Goal: Transaction & Acquisition: Book appointment/travel/reservation

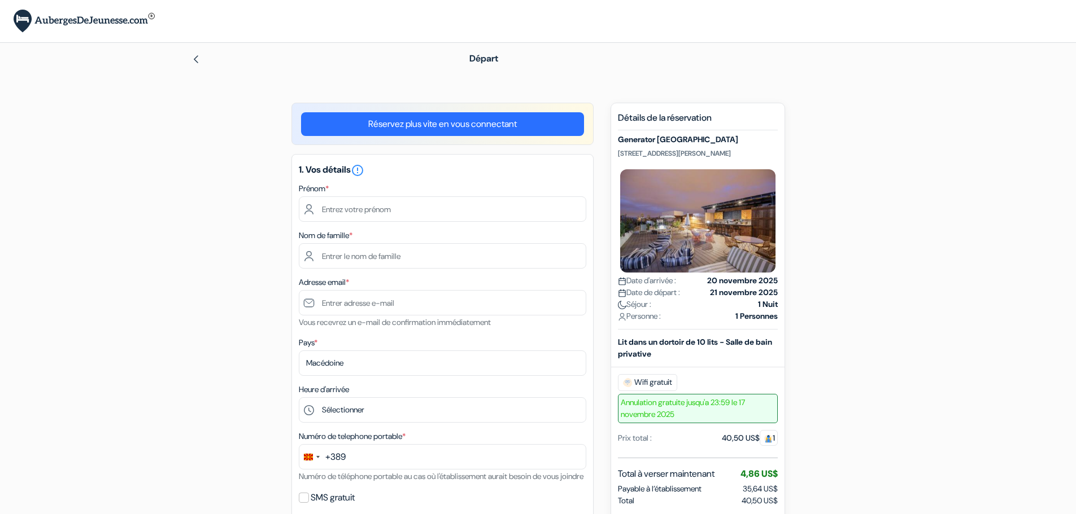
click at [407, 138] on div "Réservez plus vite en vous connectant" at bounding box center [442, 124] width 302 height 42
click at [407, 129] on link "Réservez plus vite en vous connectant" at bounding box center [442, 124] width 283 height 24
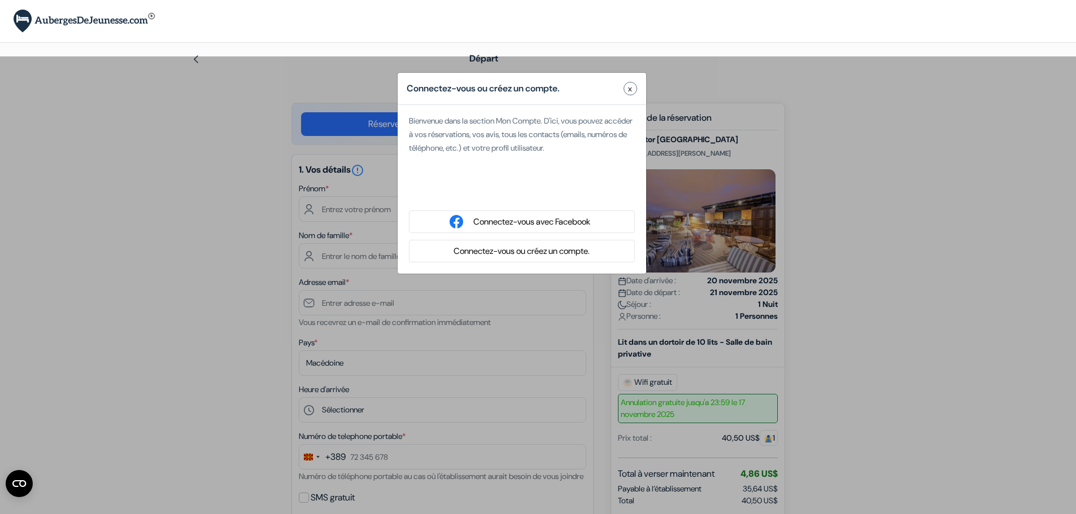
type input "[PERSON_NAME]"
type input "[EMAIL_ADDRESS][DOMAIN_NAME]"
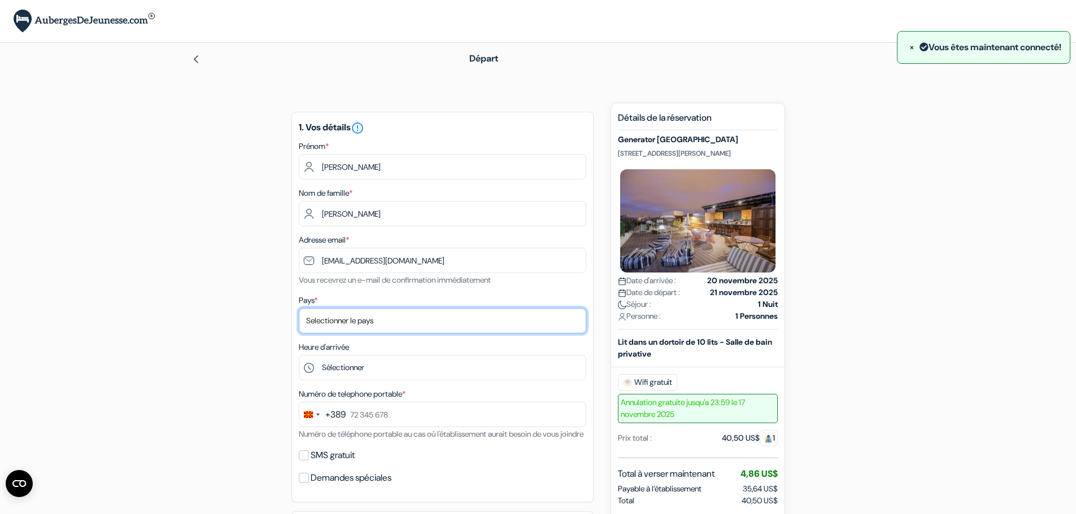
click at [354, 321] on select "Selectionner le pays Abkhazie [GEOGRAPHIC_DATA] [GEOGRAPHIC_DATA] Du [GEOGRAPHI…" at bounding box center [442, 320] width 287 height 25
click at [352, 326] on select "Selectionner le pays Abkhazie [GEOGRAPHIC_DATA] [GEOGRAPHIC_DATA] Du [GEOGRAPHI…" at bounding box center [442, 320] width 287 height 25
click at [352, 327] on select "Selectionner le pays Abkhazie [GEOGRAPHIC_DATA] [GEOGRAPHIC_DATA] Du [GEOGRAPHI…" at bounding box center [442, 320] width 287 height 25
select select "236"
click at [299, 308] on select "Selectionner le pays Abkhazie [GEOGRAPHIC_DATA] [GEOGRAPHIC_DATA] Du [GEOGRAPHI…" at bounding box center [442, 320] width 287 height 25
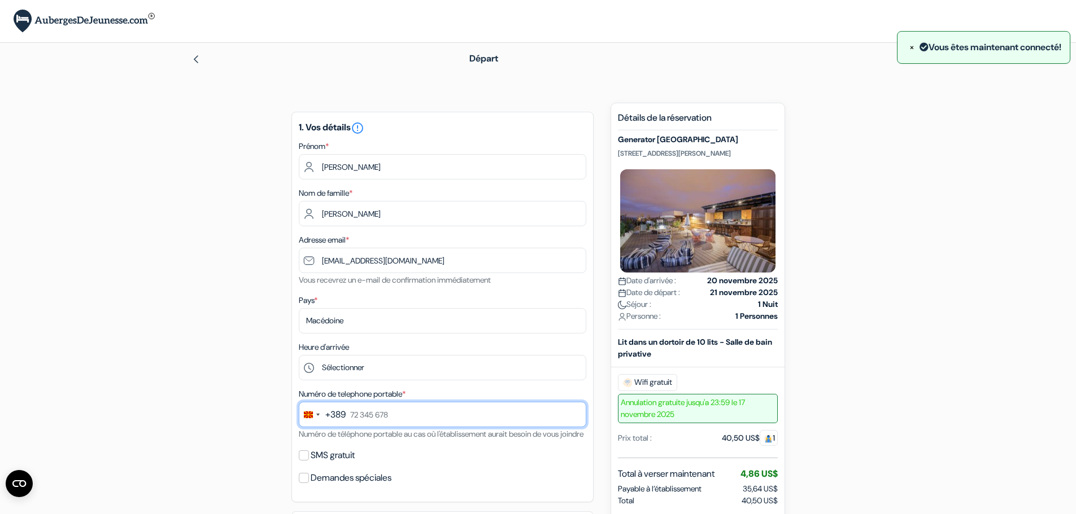
click at [425, 417] on input "text" at bounding box center [442, 414] width 287 height 25
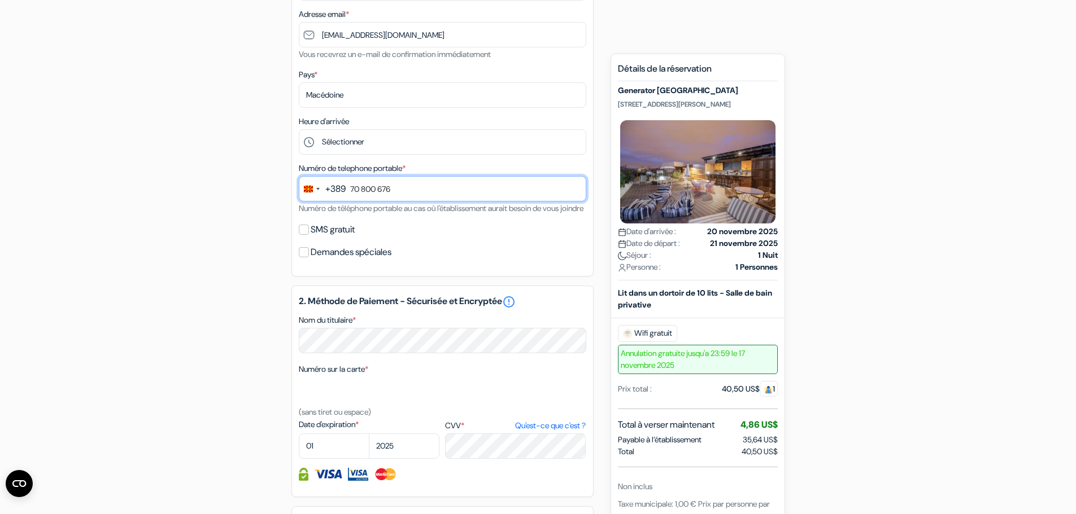
scroll to position [282, 0]
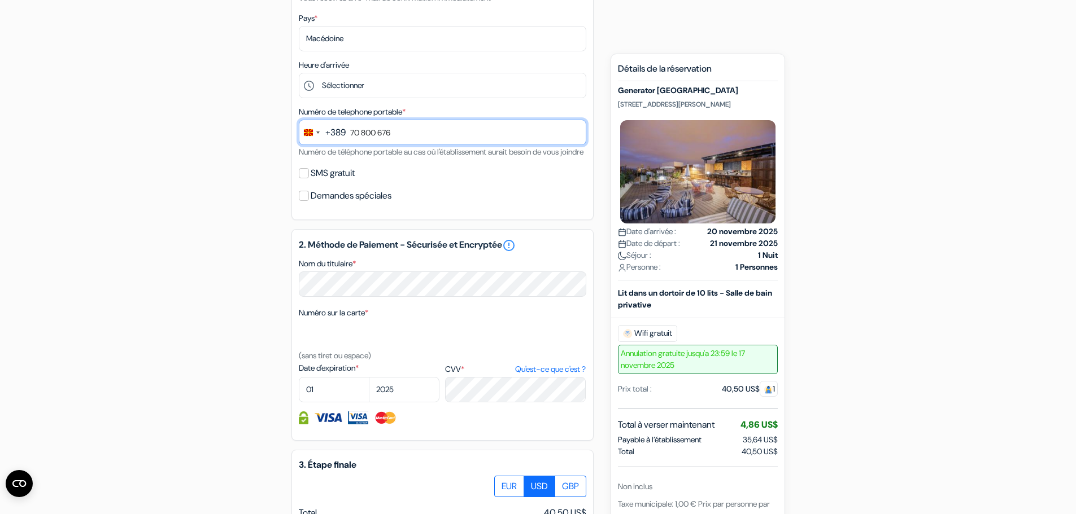
type input "70 800 676"
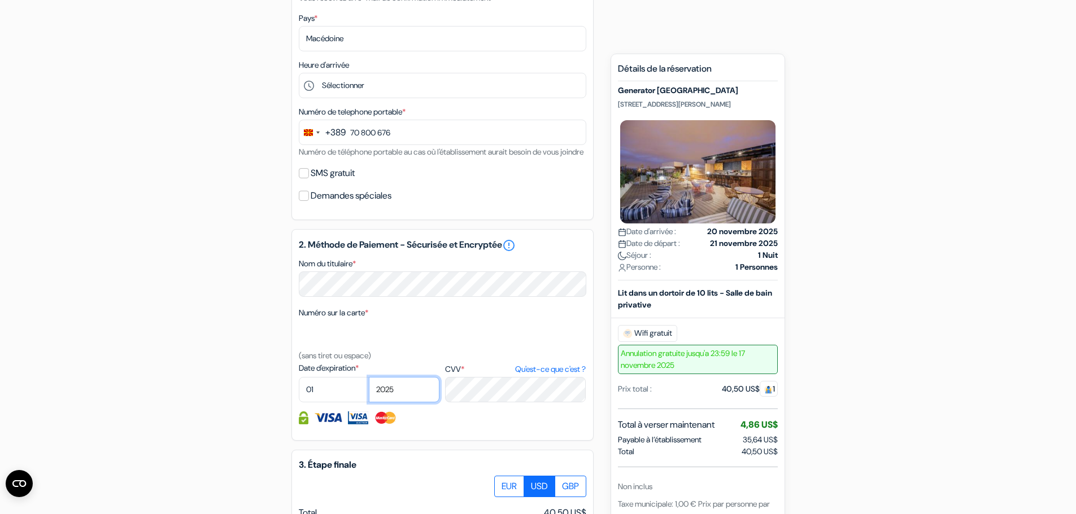
click at [381, 401] on select "2025 2026 2027 2028 2029 2030 2031 2032 2033 2034 2035 2036 2037 2038 2039 2040…" at bounding box center [404, 389] width 71 height 25
select select "2030"
click at [369, 391] on select "2025 2026 2027 2028 2029 2030 2031 2032 2033 2034 2035 2036 2037 2038 2039 2040…" at bounding box center [404, 389] width 71 height 25
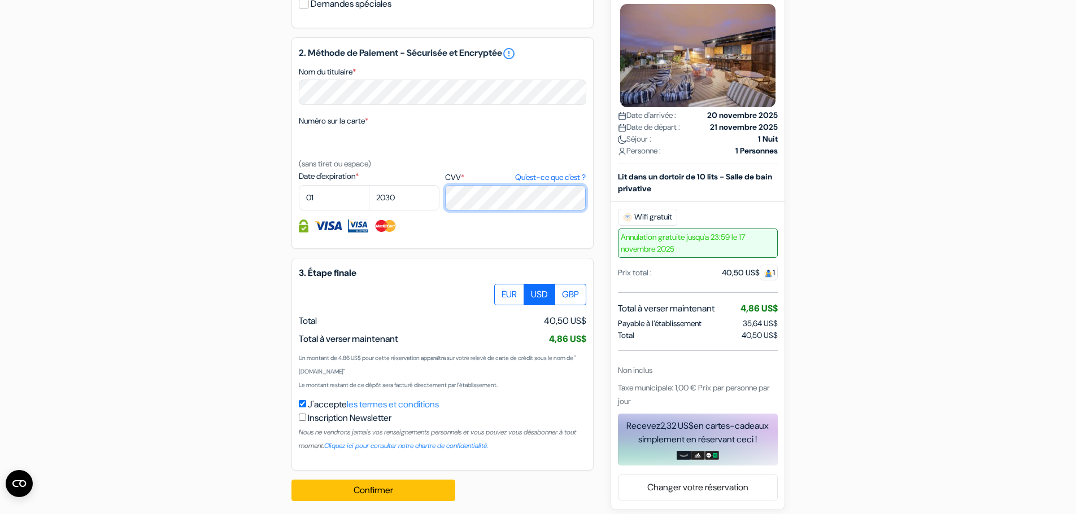
scroll to position [495, 0]
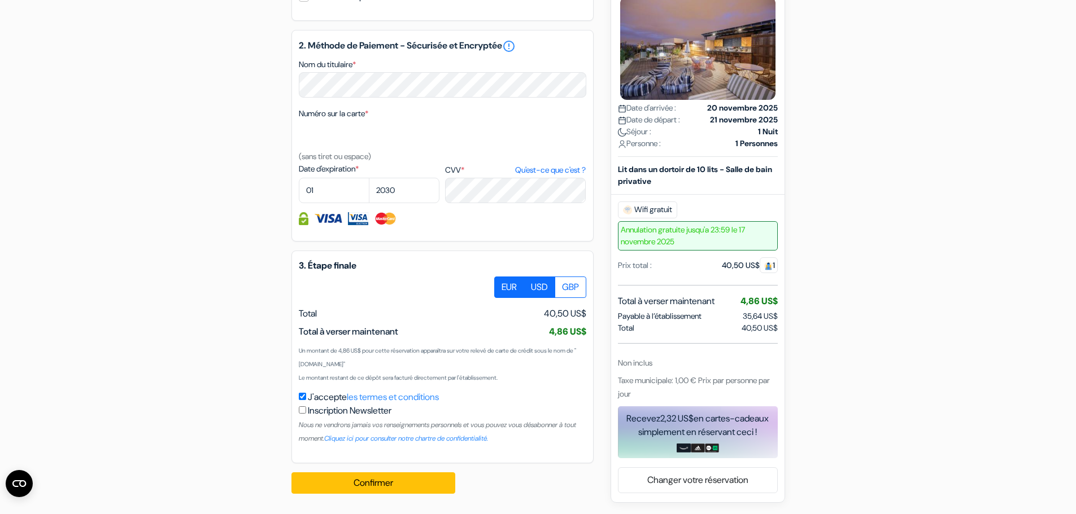
click at [509, 282] on label "EUR" at bounding box center [509, 287] width 30 height 21
click at [502, 282] on input "EUR" at bounding box center [498, 280] width 7 height 7
radio input "true"
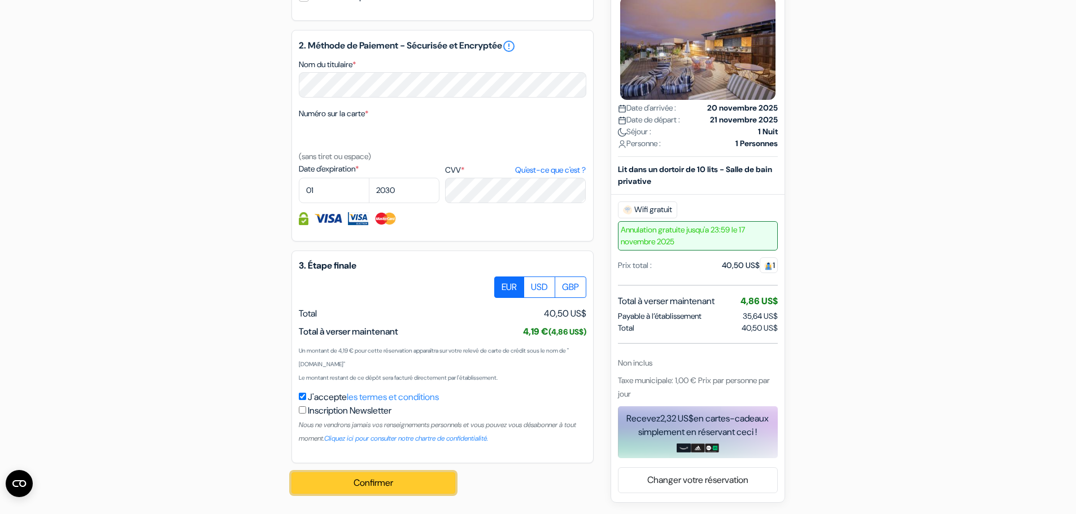
click at [417, 482] on button "Confirmer Loading..." at bounding box center [373, 483] width 164 height 21
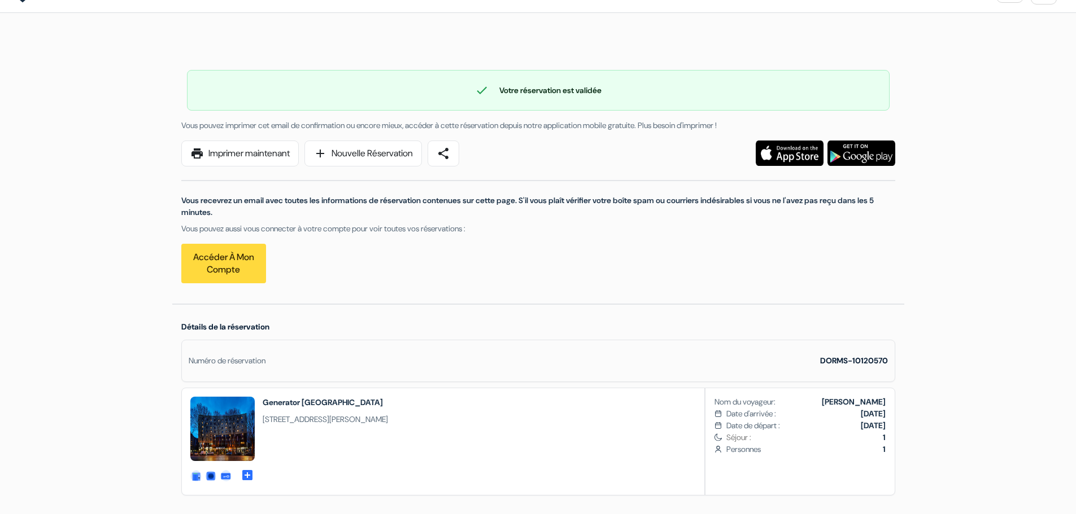
scroll to position [56, 0]
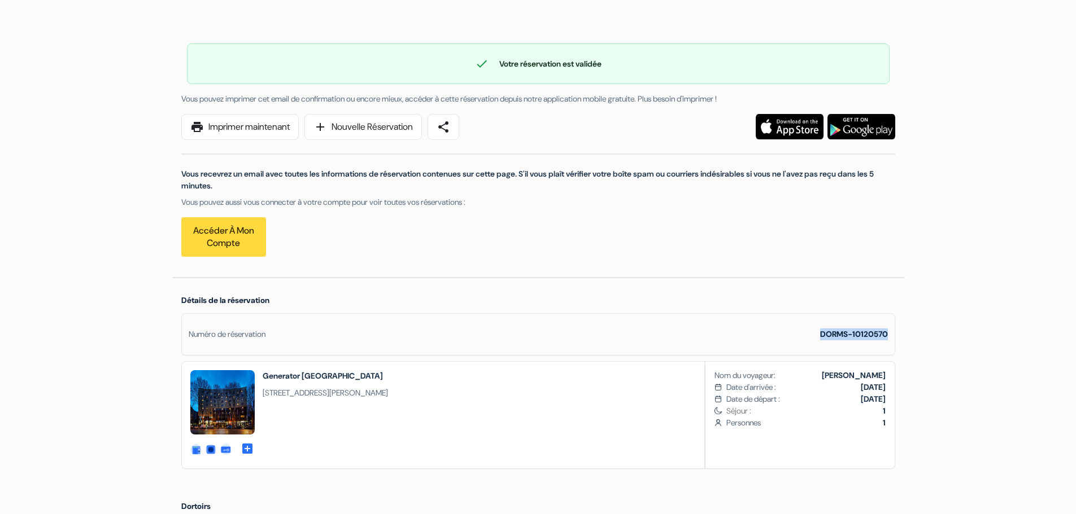
drag, startPoint x: 820, startPoint y: 332, endPoint x: 889, endPoint y: 331, distance: 68.9
click at [889, 331] on div "Numéro de réservation DORMS-10120570" at bounding box center [538, 334] width 714 height 42
copy strong "DORMS-10120570"
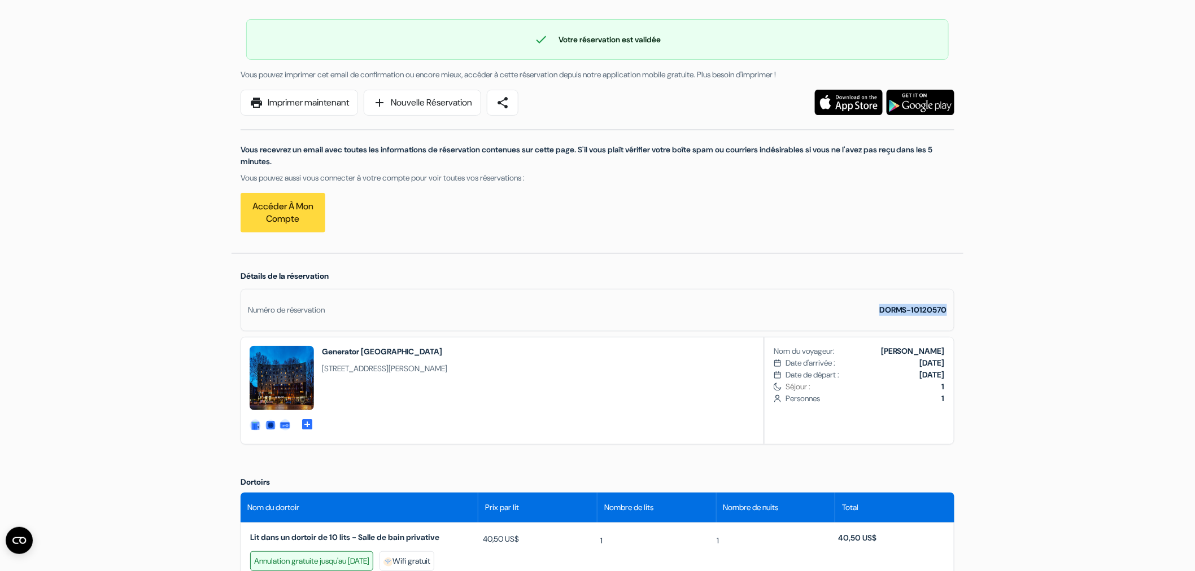
scroll to position [0, 0]
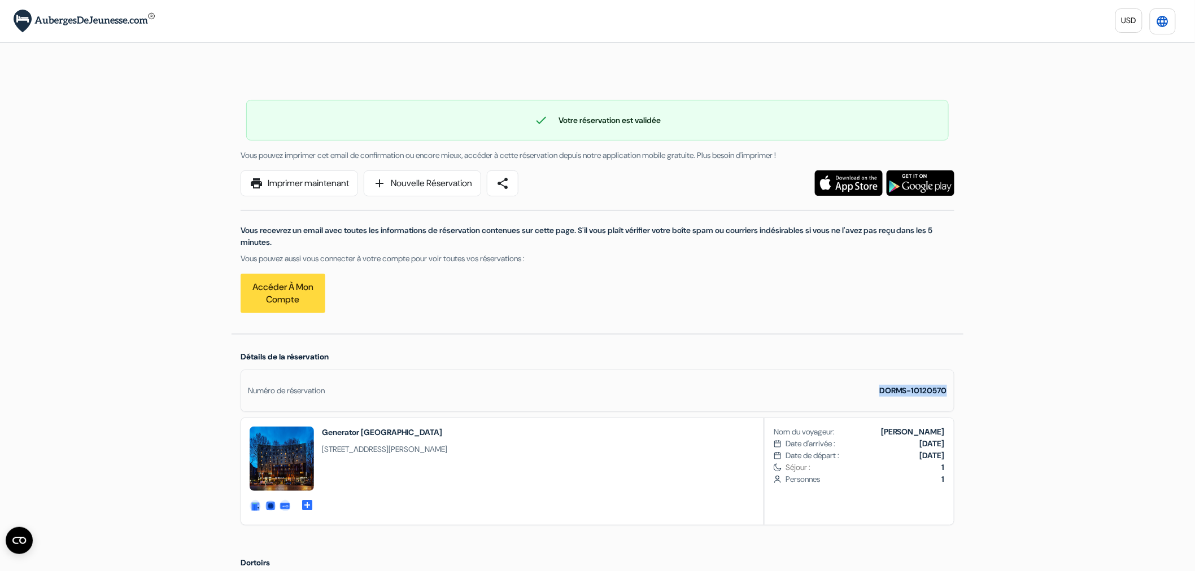
click at [1075, 32] on link "language" at bounding box center [1163, 21] width 26 height 26
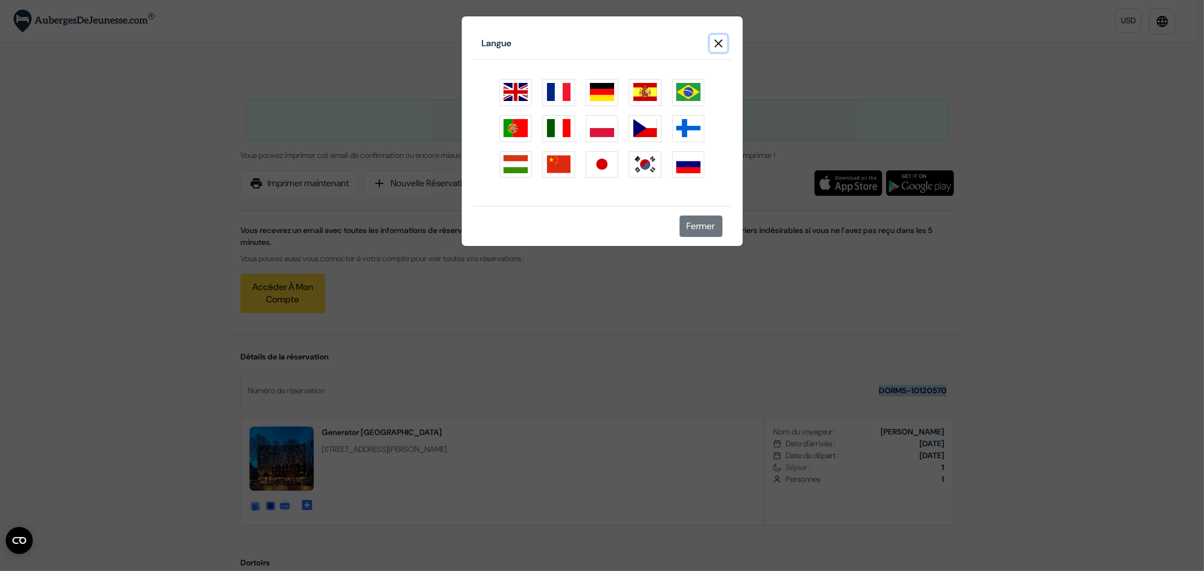
click at [710, 47] on button "Close" at bounding box center [718, 43] width 17 height 17
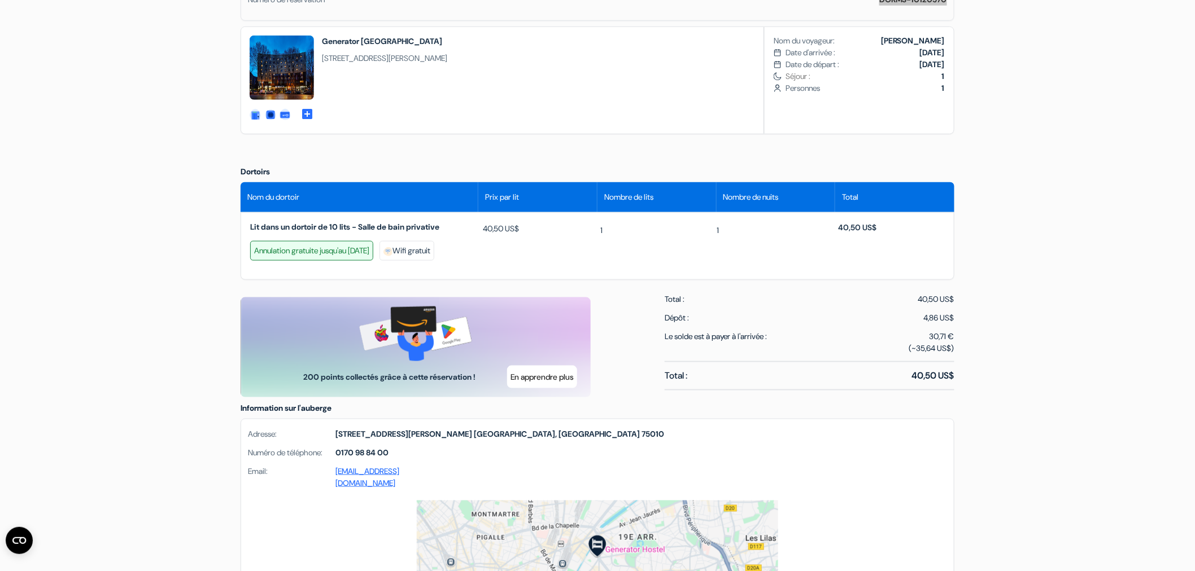
scroll to position [501, 0]
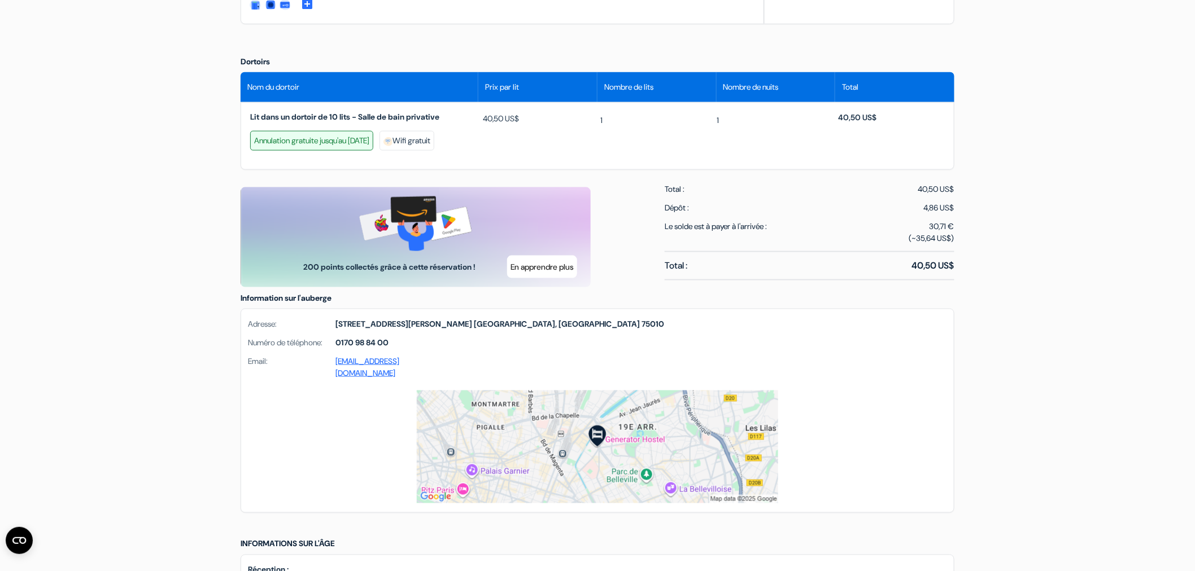
click at [527, 278] on button "En apprendre plus" at bounding box center [542, 267] width 70 height 23
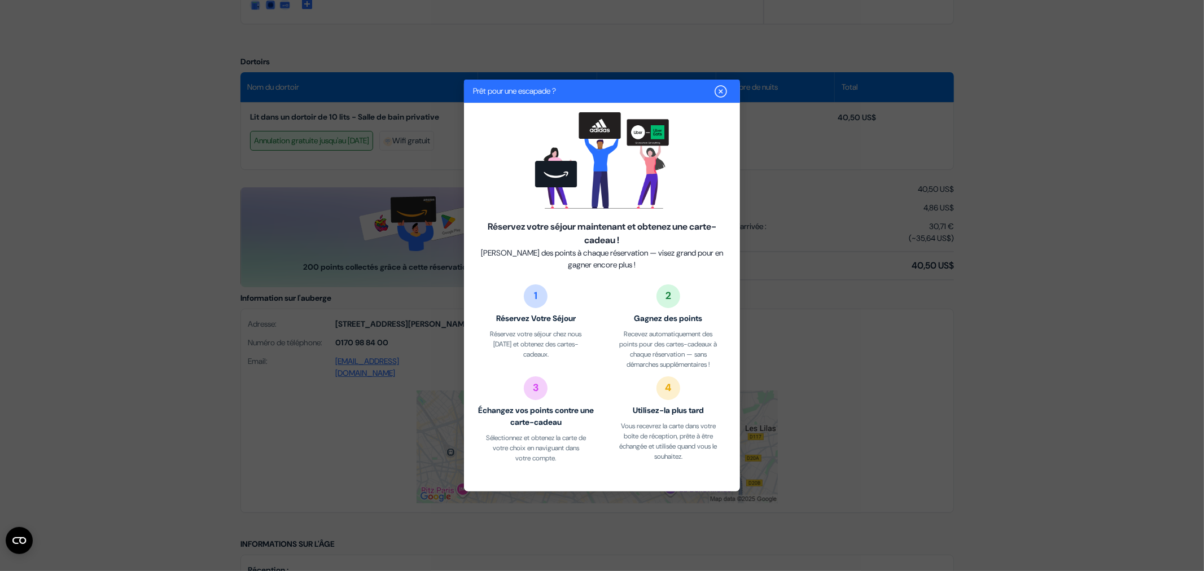
click at [720, 86] on img "Close" at bounding box center [721, 92] width 14 height 14
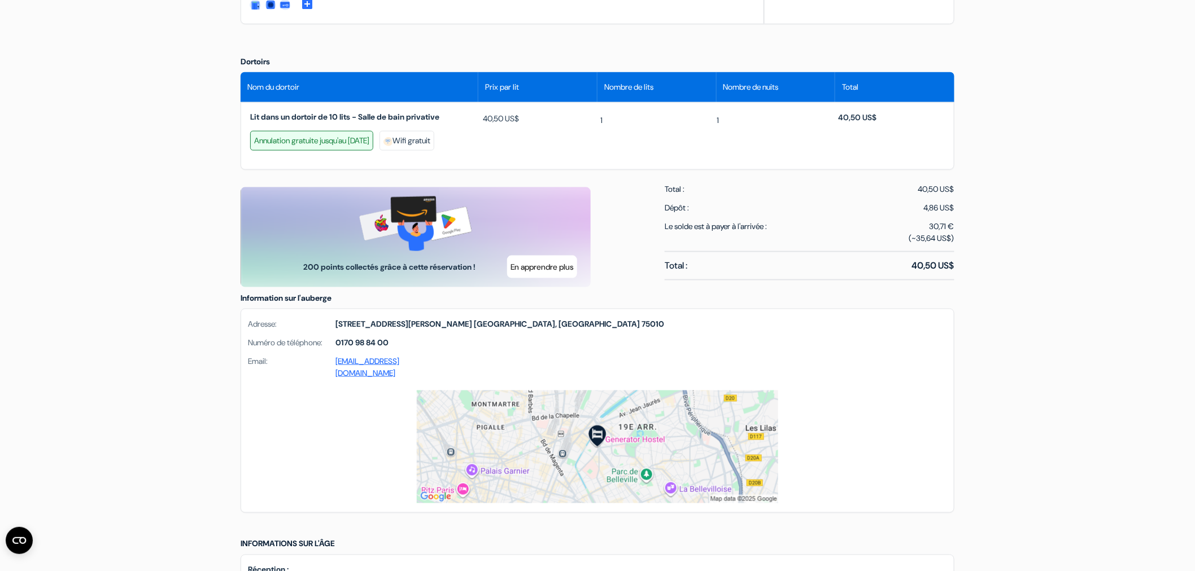
drag, startPoint x: 527, startPoint y: 222, endPoint x: 409, endPoint y: 221, distance: 118.6
click at [414, 221] on div "200 points collectés grâce à cette réservation ! En apprendre plus" at bounding box center [416, 237] width 350 height 100
click at [386, 226] on img at bounding box center [415, 223] width 113 height 55
click at [459, 247] on img at bounding box center [415, 223] width 113 height 55
click at [605, 253] on div "Prêt pour une escapade ? Réservez votre séjour maintenant et obtenez une carte-…" at bounding box center [597, 236] width 727 height 104
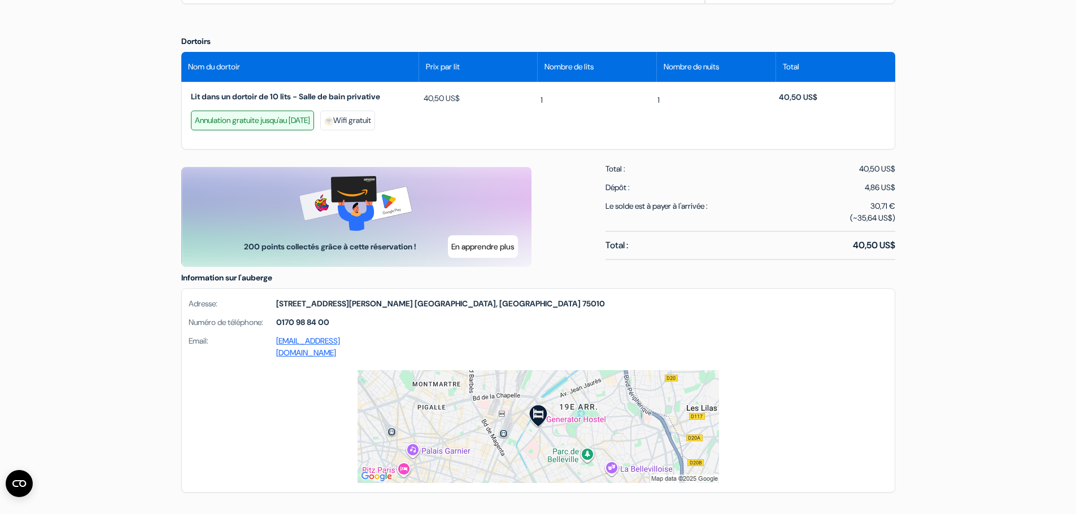
scroll to position [502, 0]
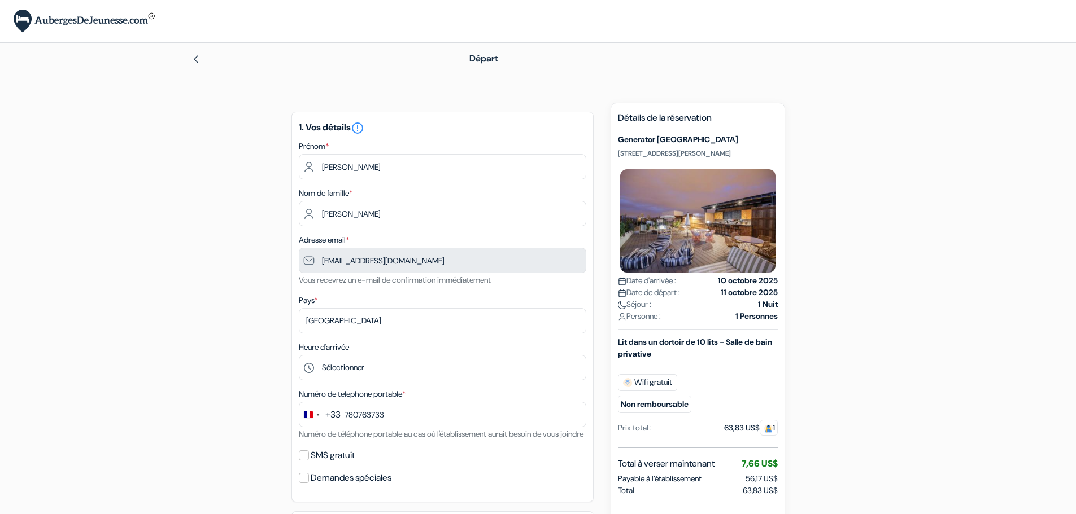
type input "7 80 76 37 33"
